Goal: Information Seeking & Learning: Learn about a topic

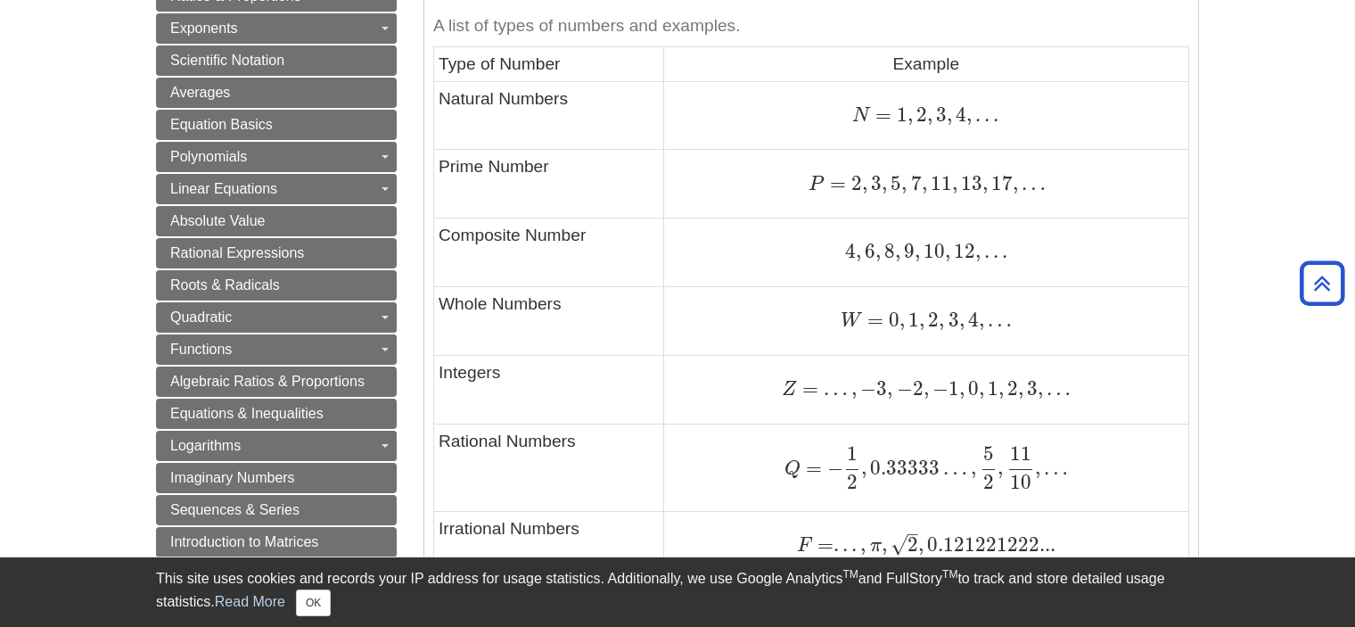
scroll to position [891, 0]
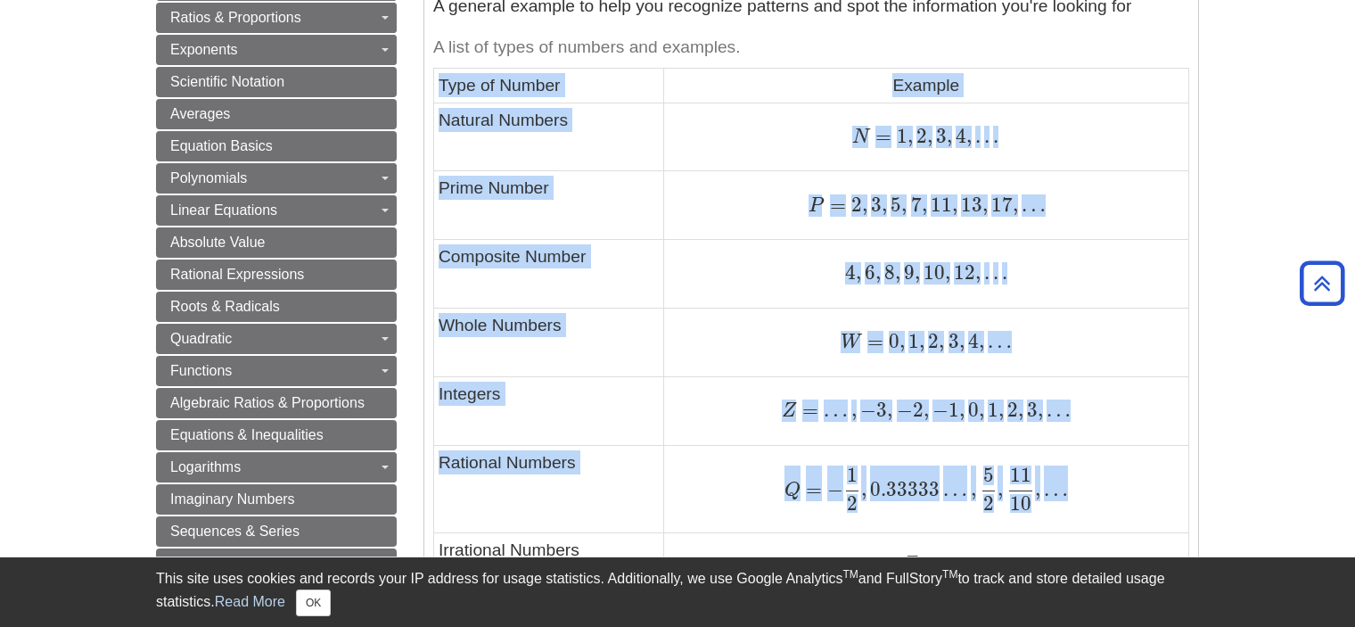
drag, startPoint x: 438, startPoint y: 86, endPoint x: 1156, endPoint y: 488, distance: 823.6
click at [1156, 488] on tbody "Type of Number Example Natural Numbers N = 1 , 2 , 3 , 4 , . . . N = 1 , 2 , 3 …" at bounding box center [811, 413] width 755 height 689
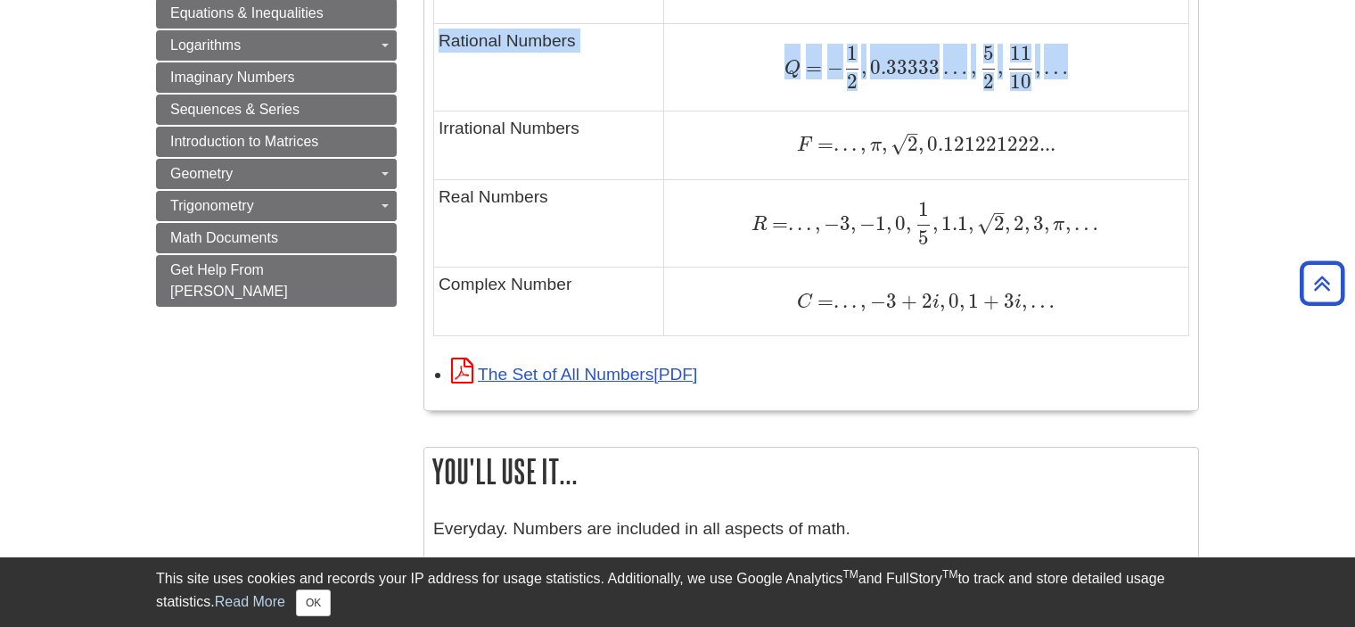
scroll to position [1337, 0]
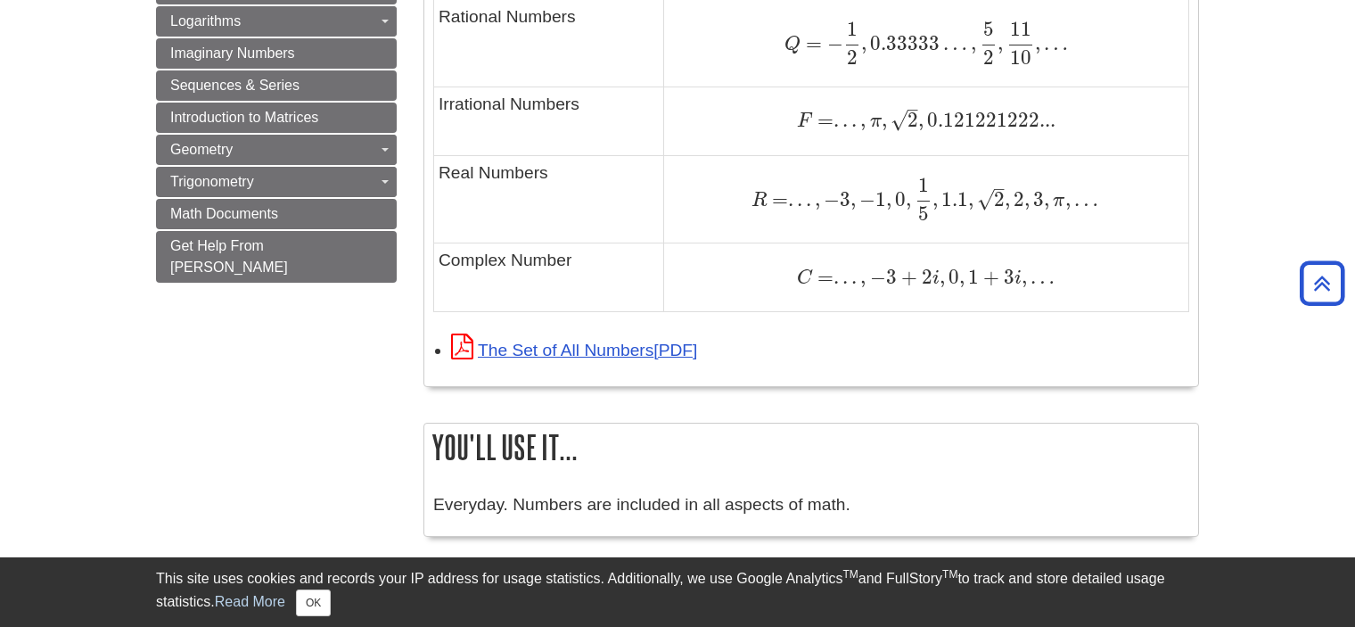
click at [1060, 281] on div "C = . . . , − 3 + 2 i , 0 , 1 + 3 i , … C = . . . , − 3 + 2 i , 0 , 1 + 3 i , …" at bounding box center [925, 277] width 515 height 24
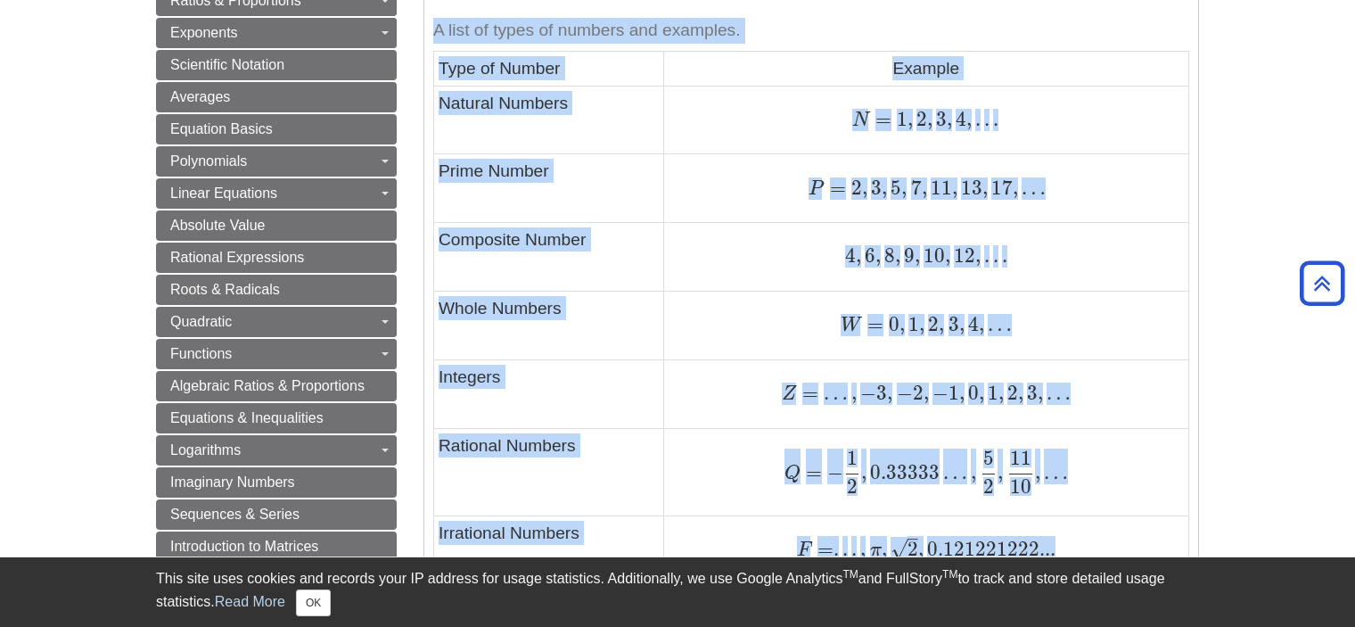
scroll to position [890, 0]
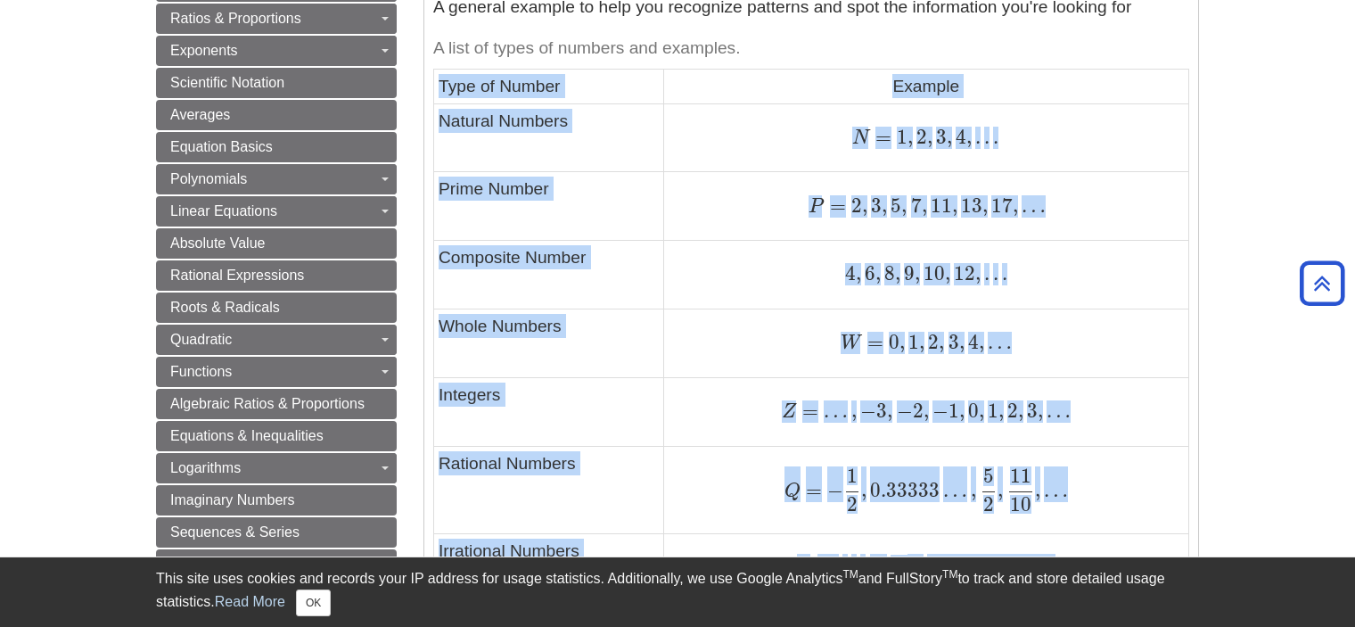
drag, startPoint x: 1097, startPoint y: 276, endPoint x: 437, endPoint y: 83, distance: 688.1
click at [437, 83] on tbody "Type of Number Example Natural Numbers N = 1 , 2 , 3 , 4 , . . . N = 1 , 2 , 3 …" at bounding box center [811, 414] width 755 height 689
copy tbody "Type of Number Example Natural Numbers N = 1 , 2 , 3 , 4 , . . . N = 1 , 2 , 3 …"
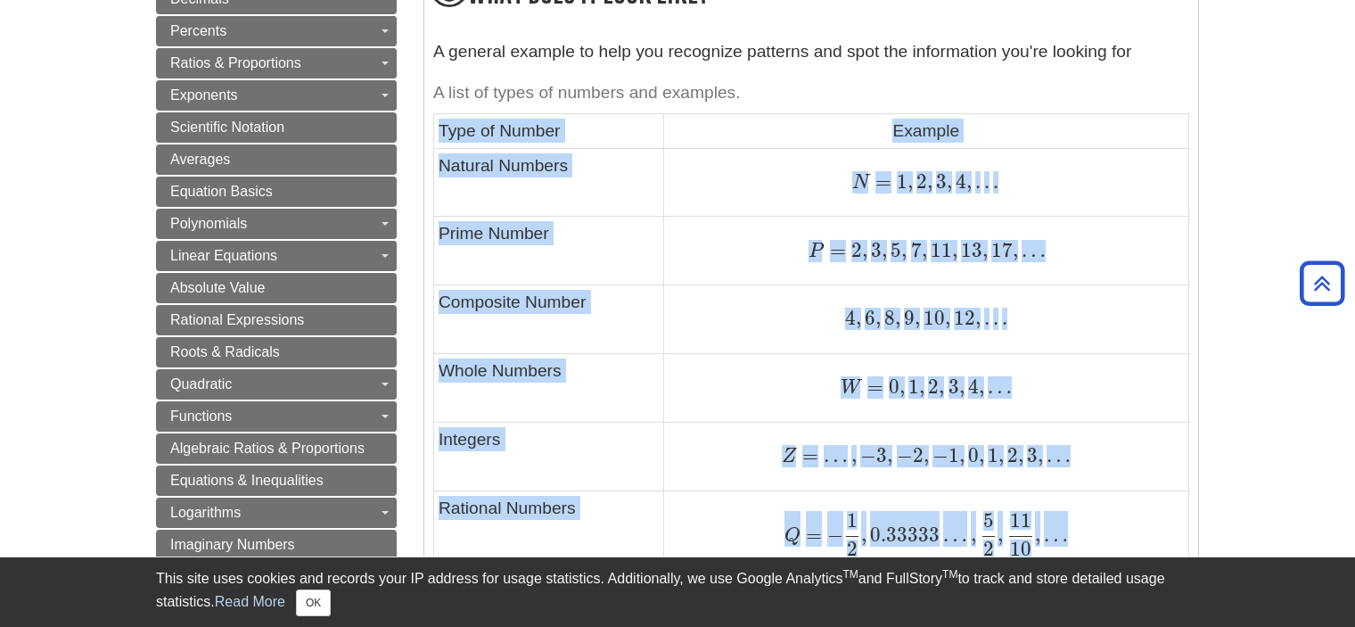
scroll to position [801, 0]
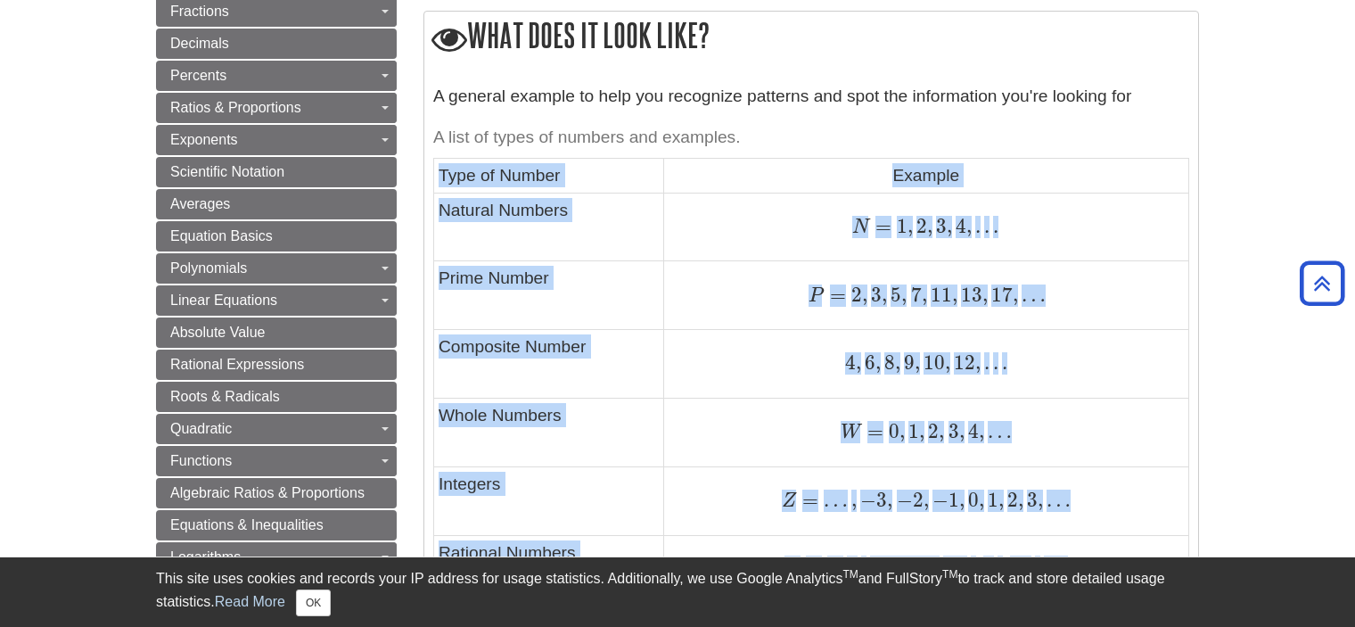
click at [751, 281] on td "P = 2 , 3 , 5 , 7 , 11 , 13 , 17 , … P = 2 , 3 , 5 , 7 , 11 , 13 , 17 , …" at bounding box center [925, 295] width 525 height 69
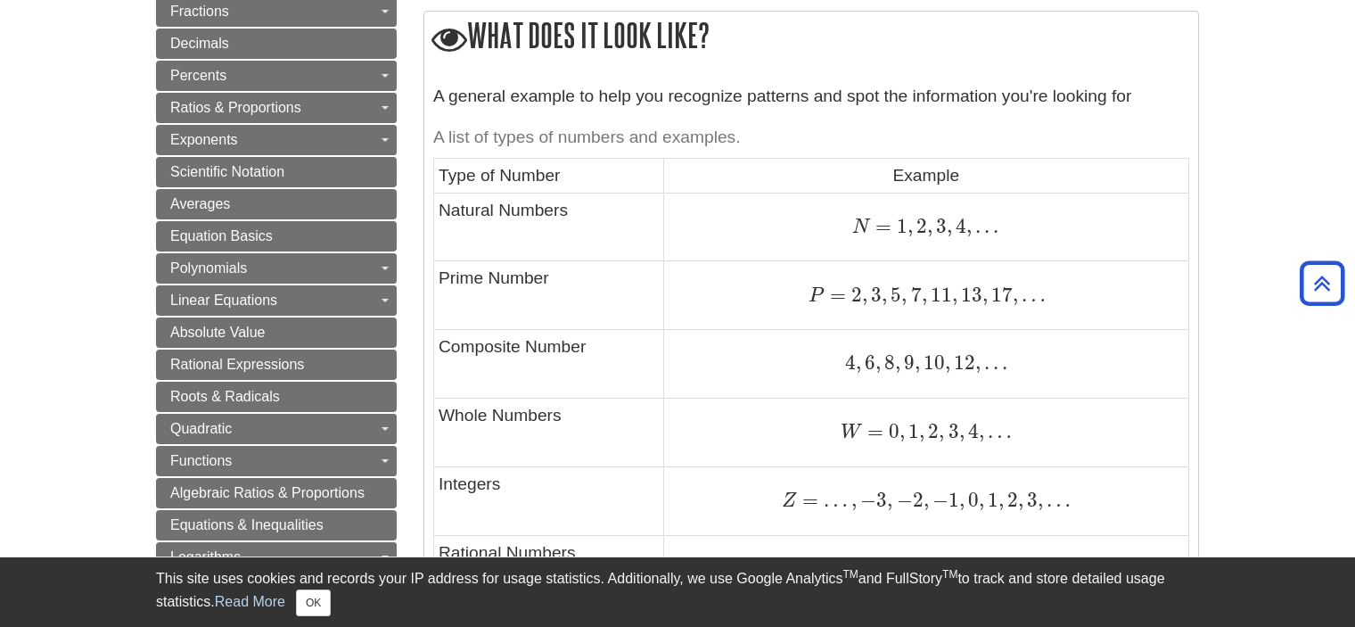
click at [774, 232] on div "N = 1 , 2 , 3 , 4 , . . . N = 1 , 2 , 3 , 4 , . . ." at bounding box center [925, 227] width 515 height 24
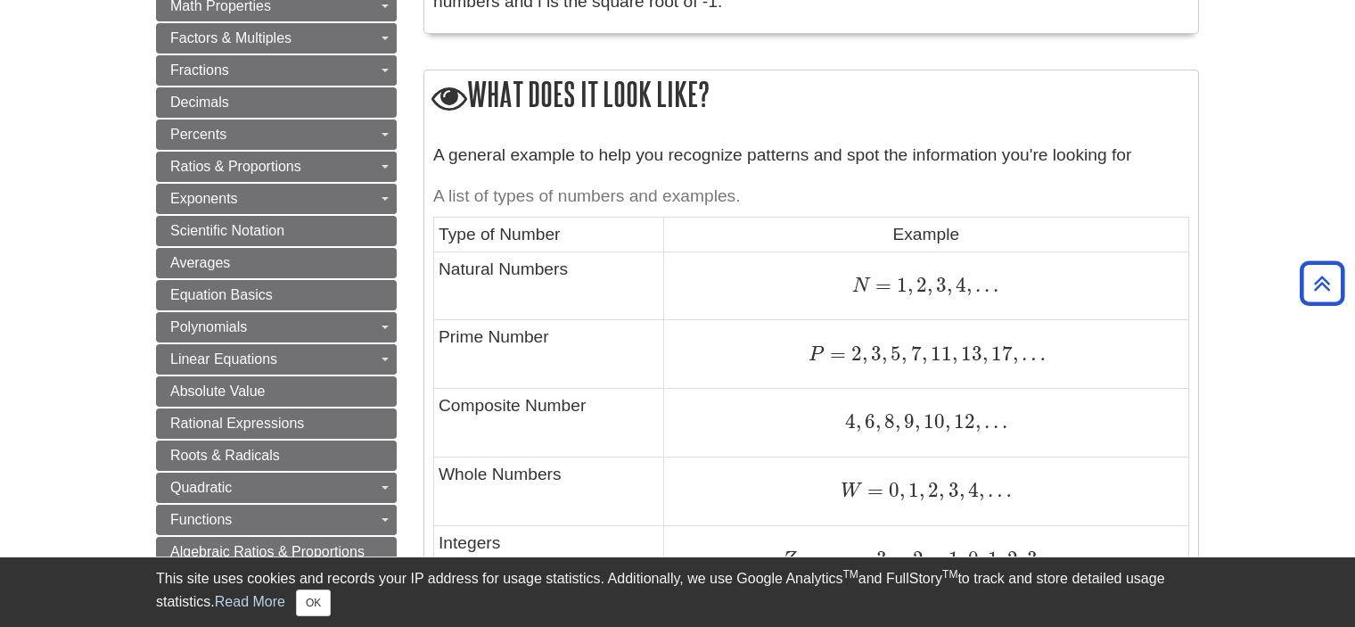
scroll to position [712, 0]
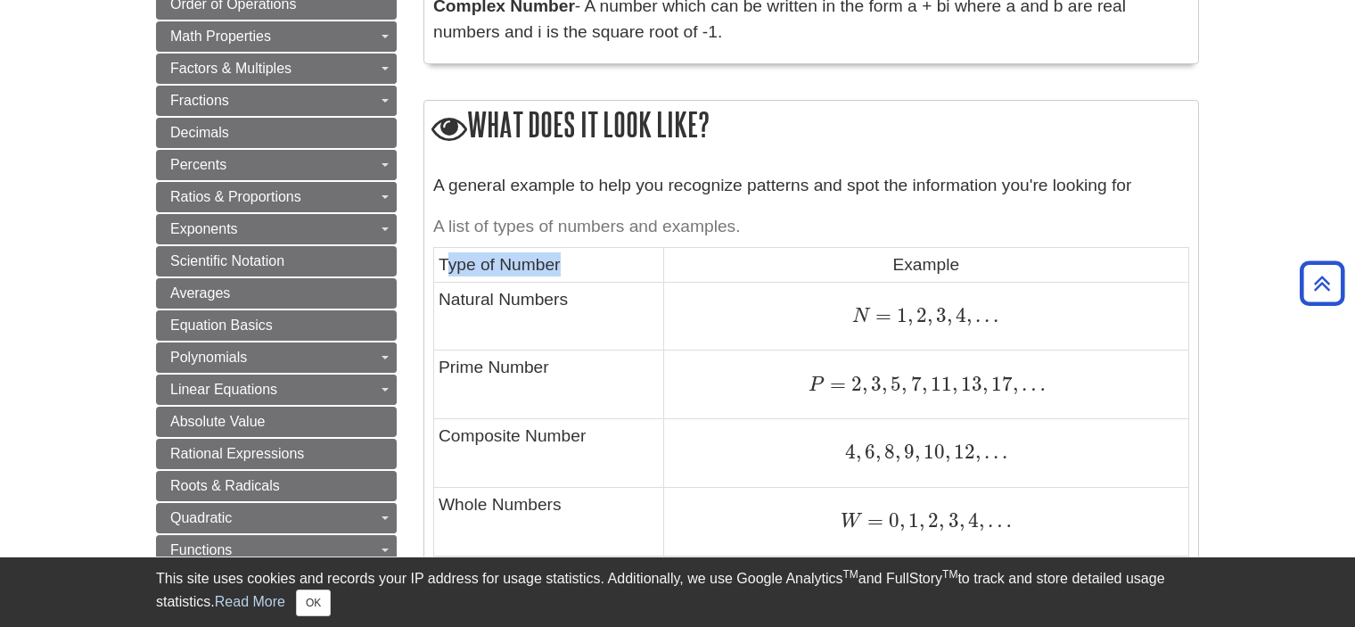
drag, startPoint x: 444, startPoint y: 266, endPoint x: 641, endPoint y: 272, distance: 197.0
click at [641, 272] on td "Type of Number" at bounding box center [549, 265] width 230 height 34
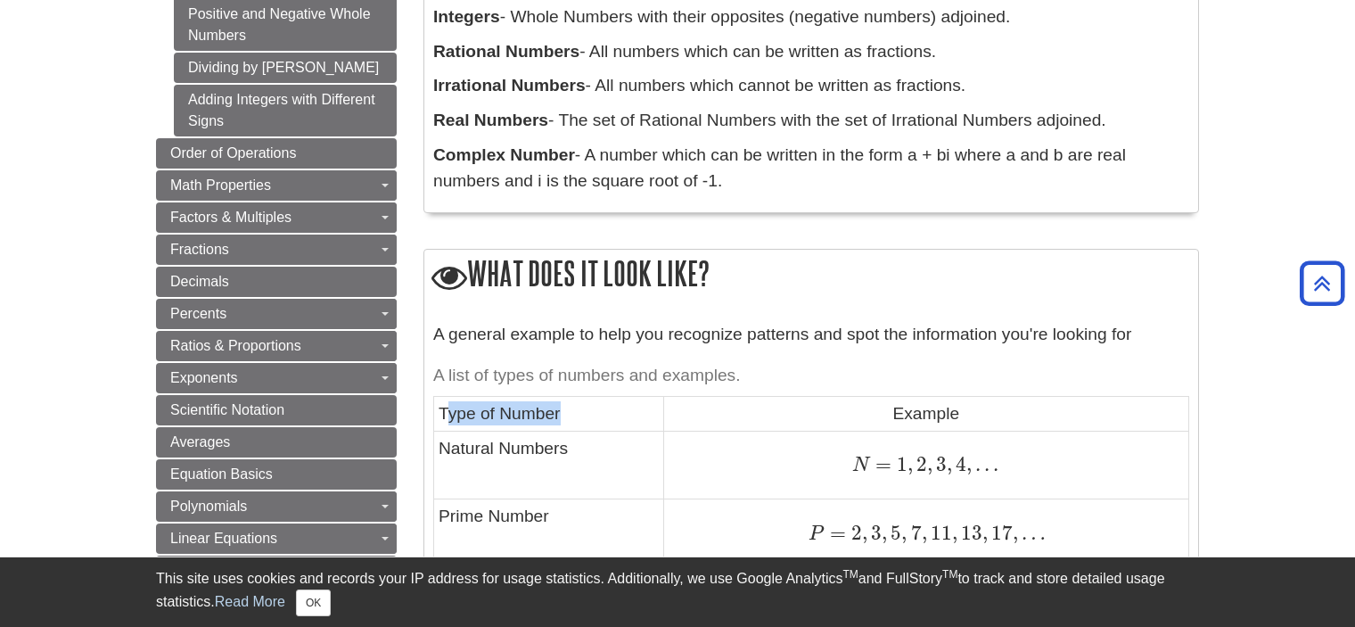
scroll to position [534, 0]
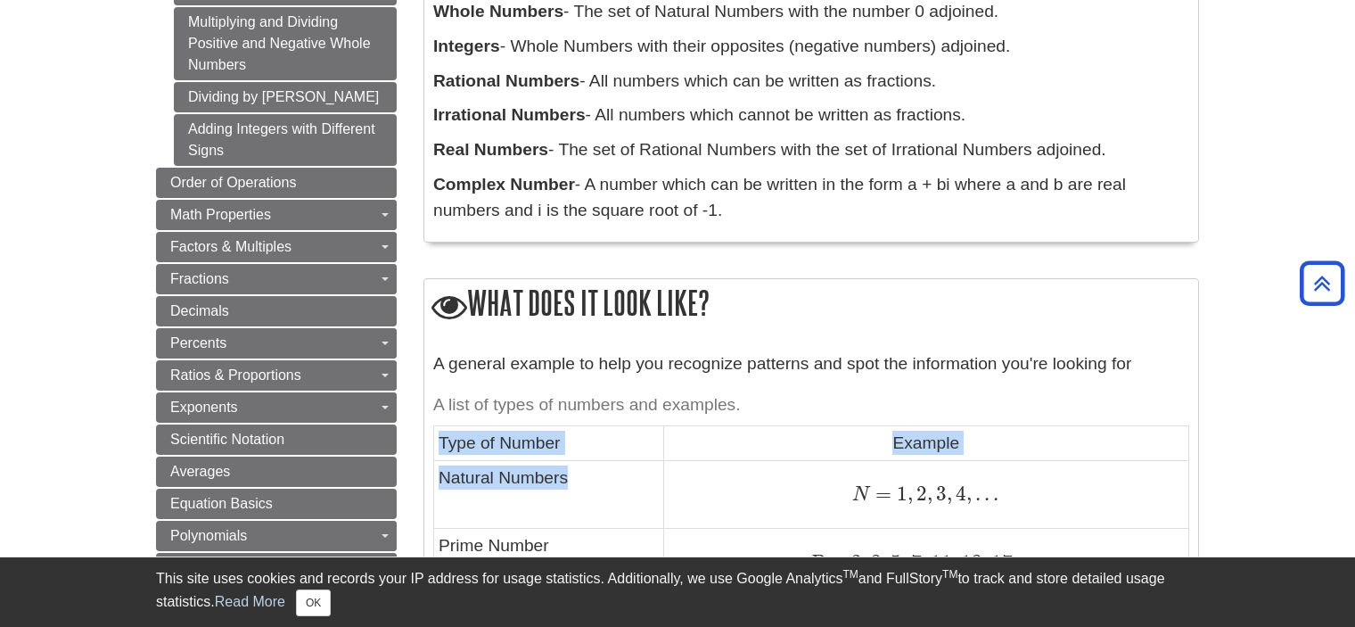
drag, startPoint x: 441, startPoint y: 440, endPoint x: 869, endPoint y: 460, distance: 428.2
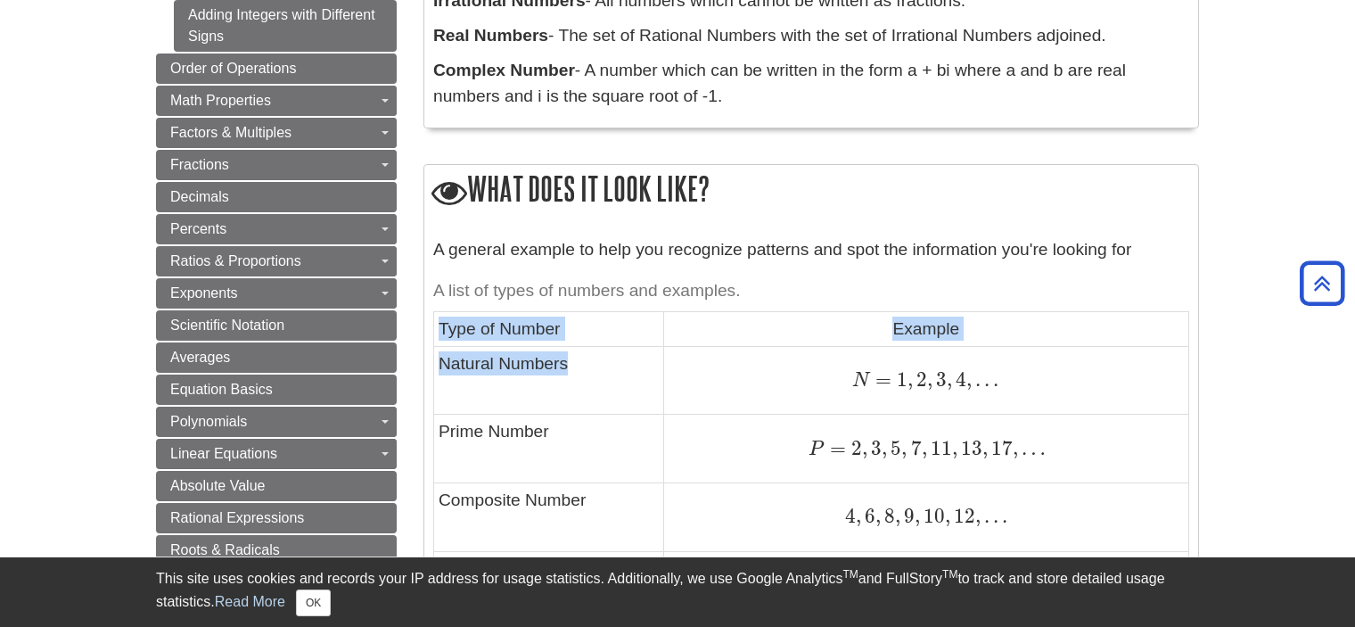
scroll to position [623, 0]
